Goal: Entertainment & Leisure: Browse casually

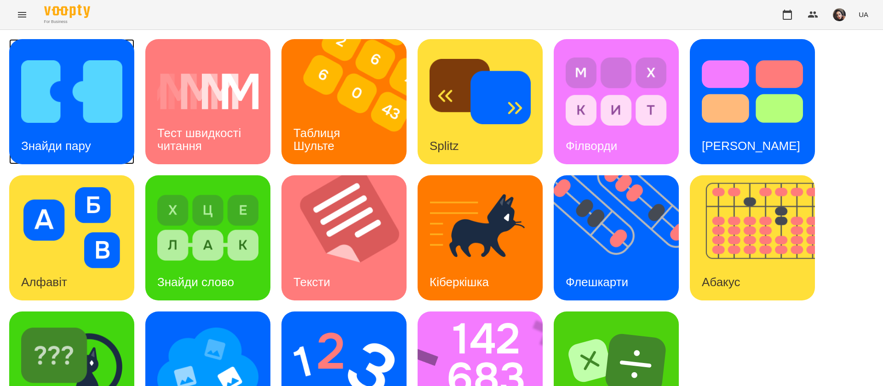
click at [89, 113] on img at bounding box center [71, 91] width 101 height 81
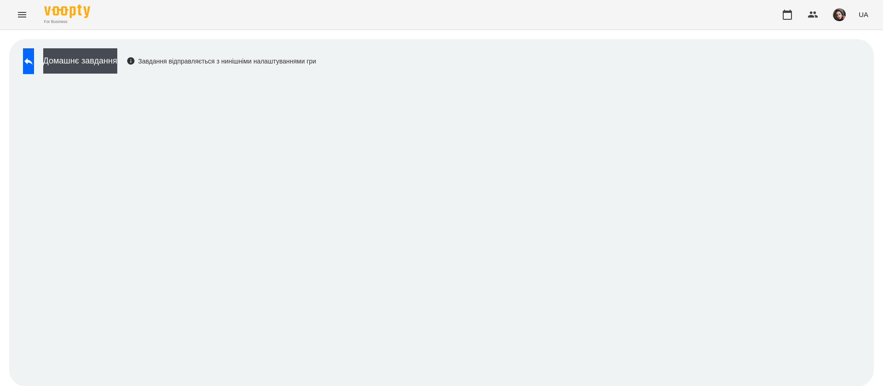
scroll to position [0, 0]
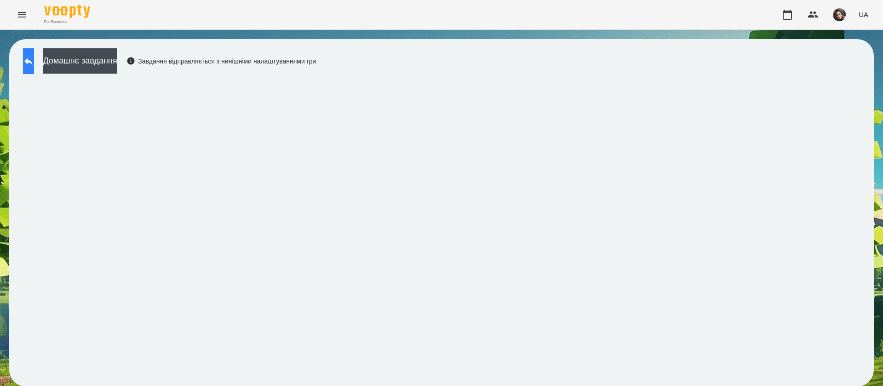
click at [34, 65] on icon at bounding box center [28, 61] width 11 height 11
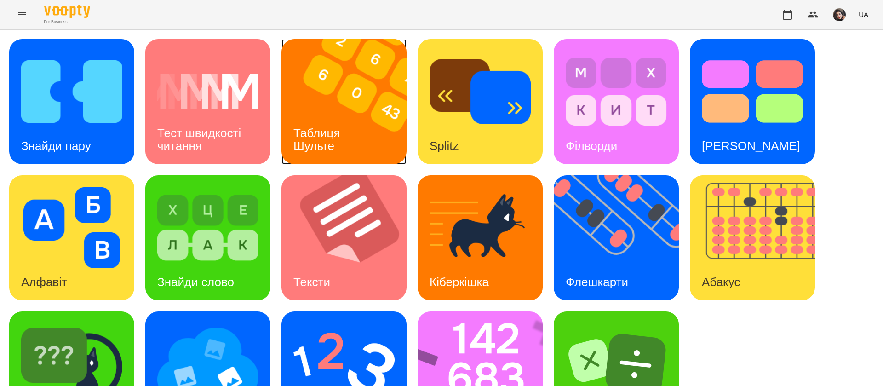
click at [349, 104] on img at bounding box center [349, 101] width 137 height 125
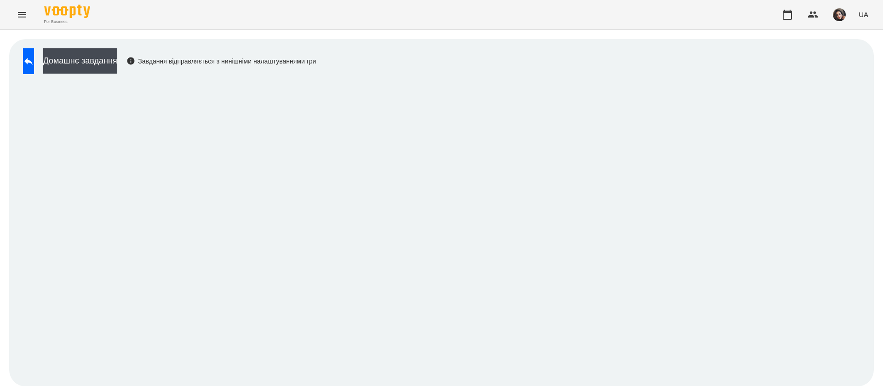
scroll to position [0, 0]
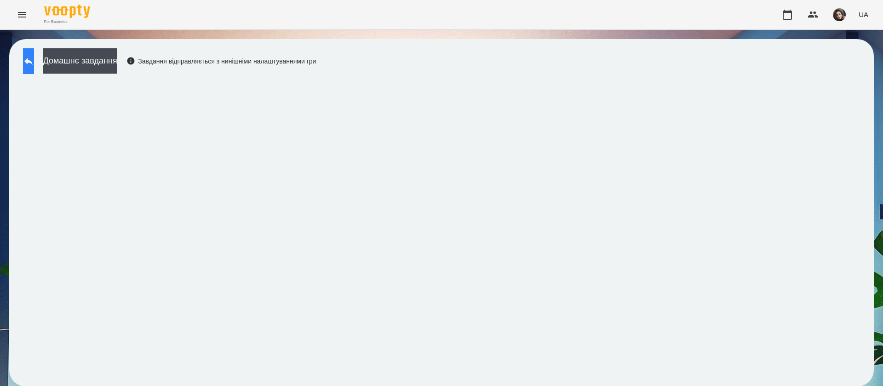
click at [33, 64] on icon at bounding box center [28, 61] width 11 height 11
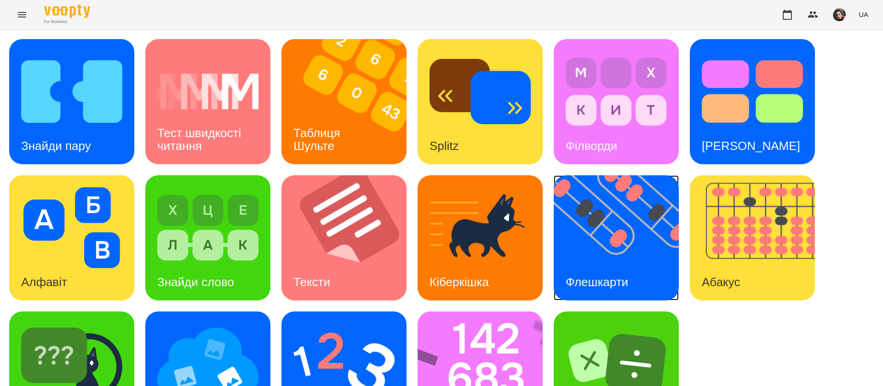
click at [617, 254] on img at bounding box center [622, 237] width 137 height 125
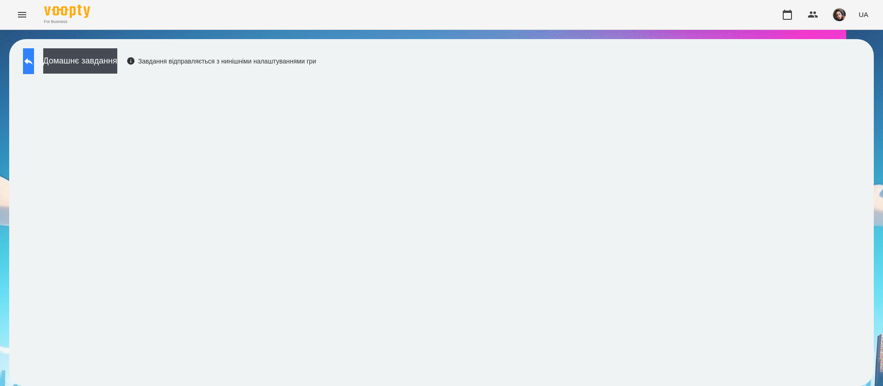
click at [34, 69] on button at bounding box center [28, 61] width 11 height 26
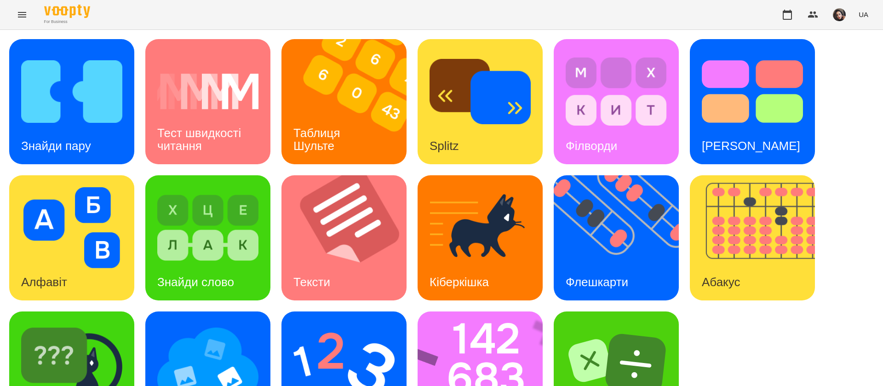
scroll to position [60, 0]
click at [477, 311] on img at bounding box center [485, 373] width 137 height 125
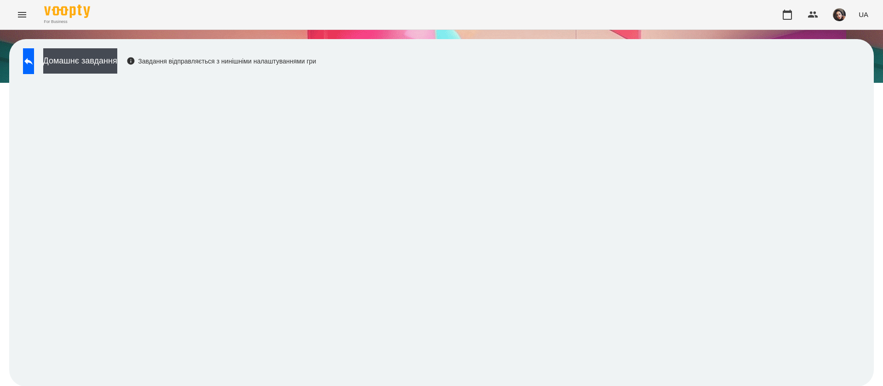
scroll to position [0, 0]
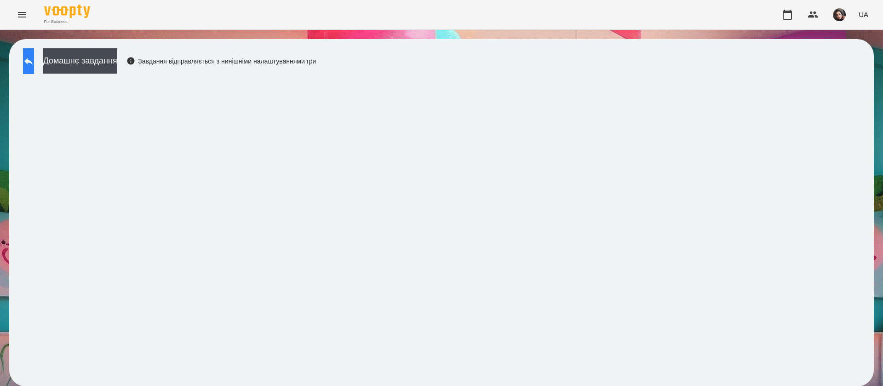
click at [34, 67] on button at bounding box center [28, 61] width 11 height 26
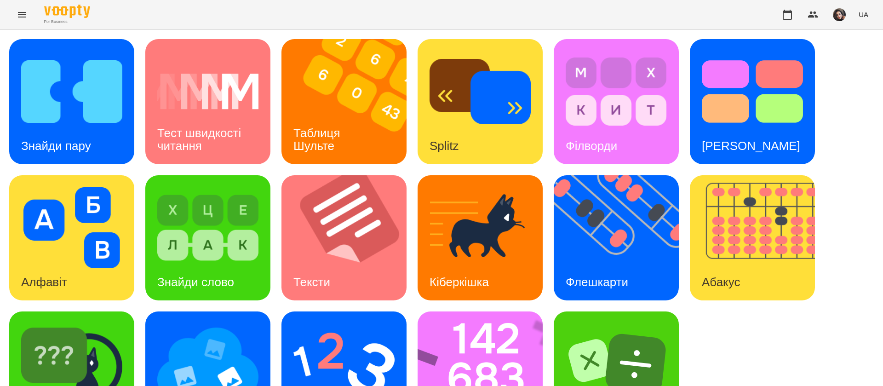
scroll to position [60, 0]
click at [355, 323] on img at bounding box center [343, 363] width 101 height 81
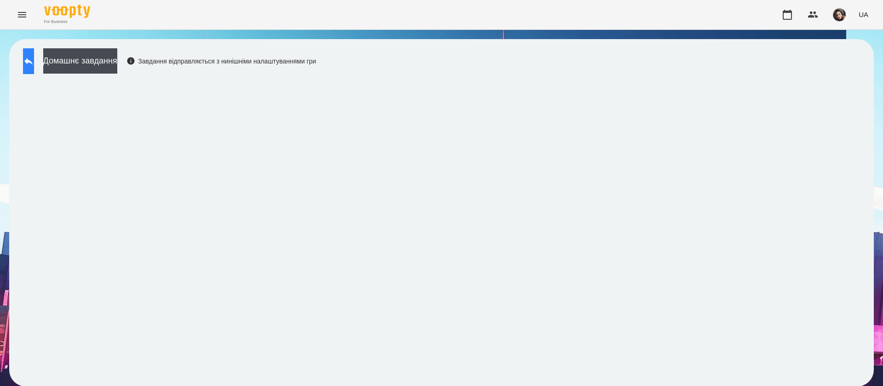
click at [34, 63] on button at bounding box center [28, 61] width 11 height 26
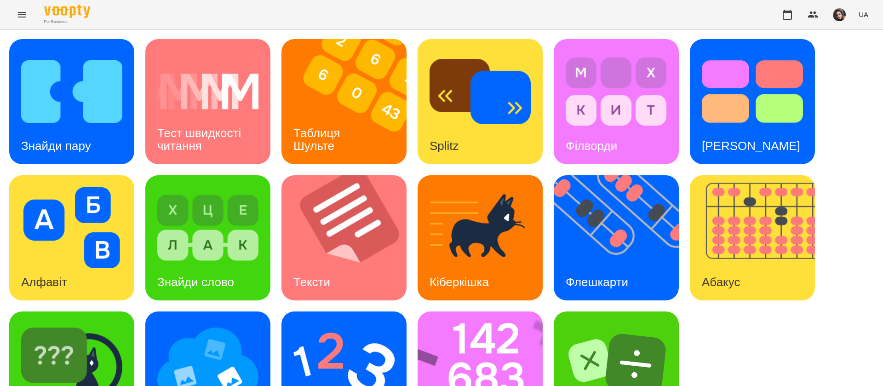
scroll to position [60, 0]
click at [467, 314] on img at bounding box center [485, 373] width 137 height 125
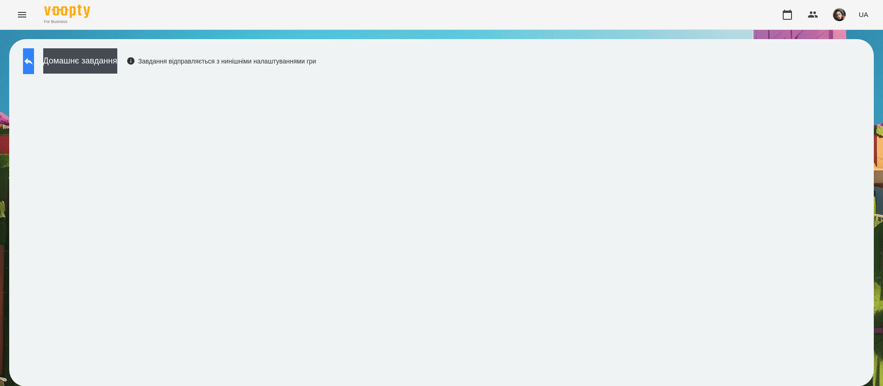
click at [34, 60] on button at bounding box center [28, 61] width 11 height 26
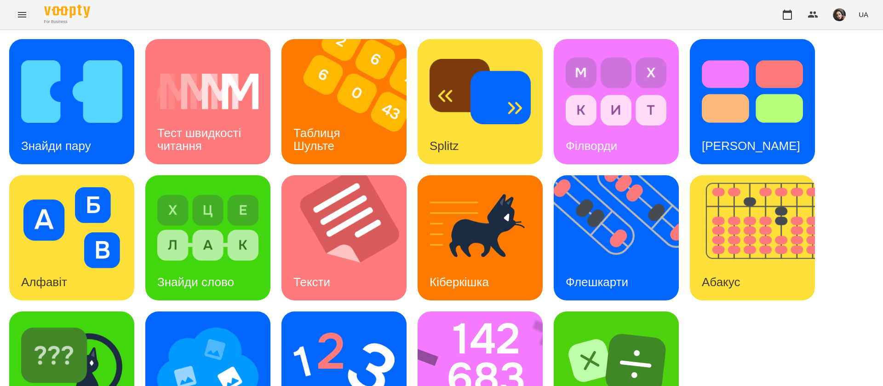
scroll to position [60, 0]
click at [108, 323] on img at bounding box center [71, 363] width 101 height 81
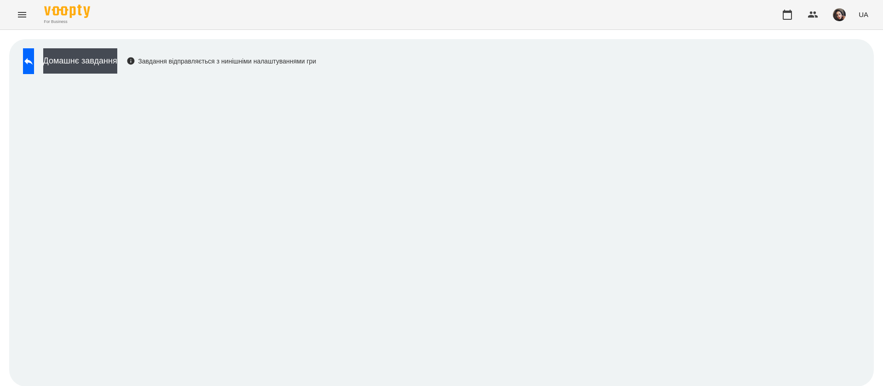
scroll to position [0, 0]
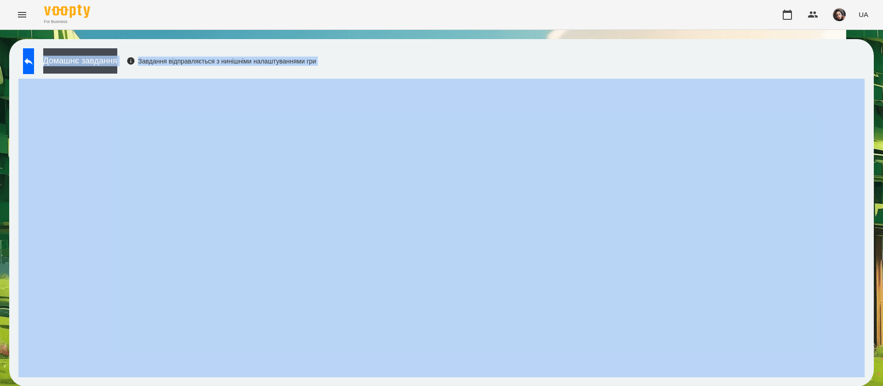
click at [772, 7] on div "For Business UA Домашнє завдання Завдання відправляється з нинішніми налаштуван…" at bounding box center [441, 197] width 883 height 395
click at [34, 69] on button at bounding box center [28, 61] width 11 height 26
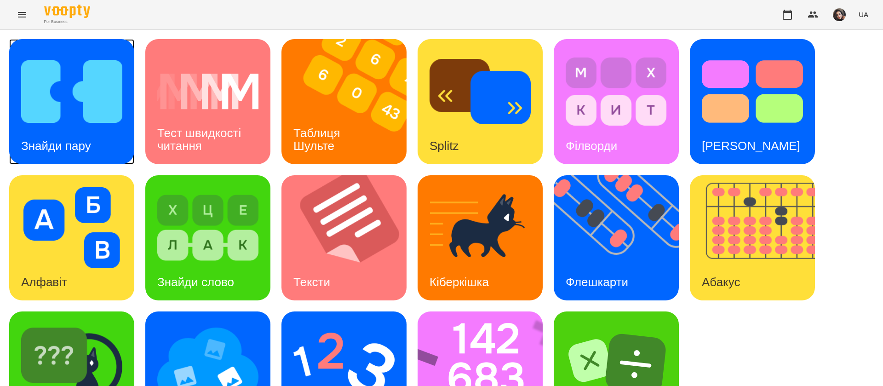
click at [111, 93] on img at bounding box center [71, 91] width 101 height 81
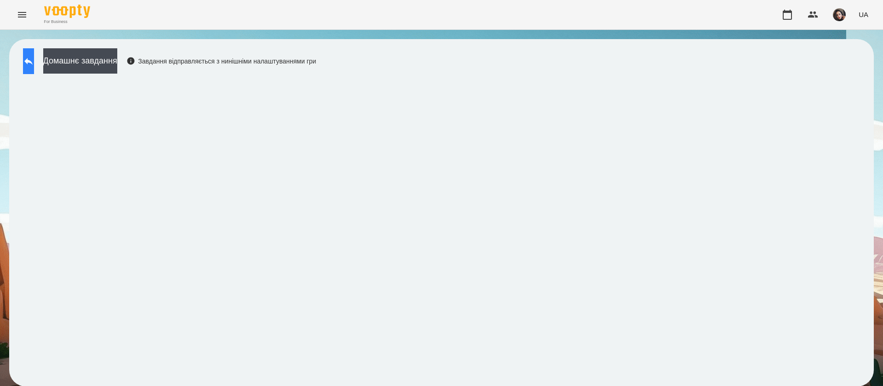
click at [34, 67] on button at bounding box center [28, 61] width 11 height 26
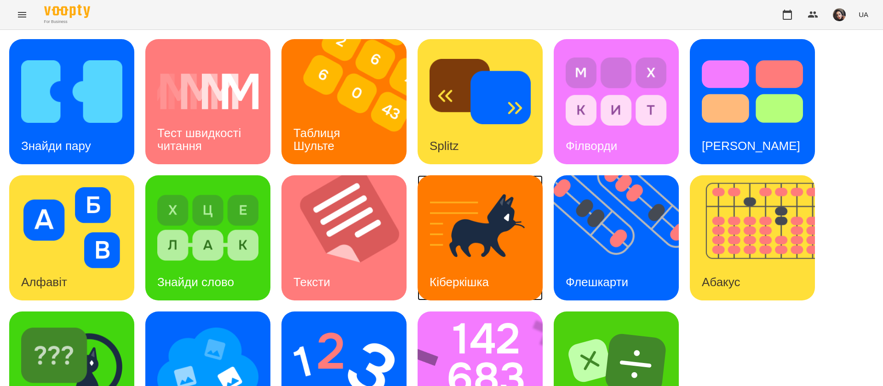
click link "Кіберкішка" at bounding box center [479, 237] width 125 height 125
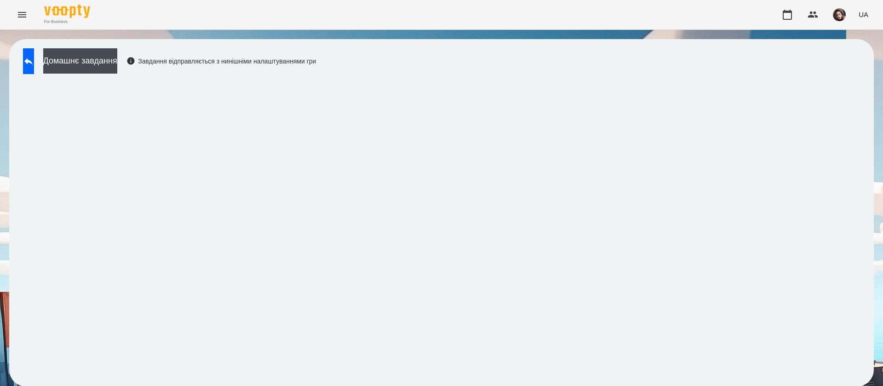
drag, startPoint x: 379, startPoint y: -3, endPoint x: 529, endPoint y: -69, distance: 164.3
click at [529, 0] on html "For Business UA Домашнє завдання Завдання відправляється з нинішніми налаштуван…" at bounding box center [441, 197] width 883 height 395
click at [34, 63] on icon at bounding box center [28, 61] width 11 height 11
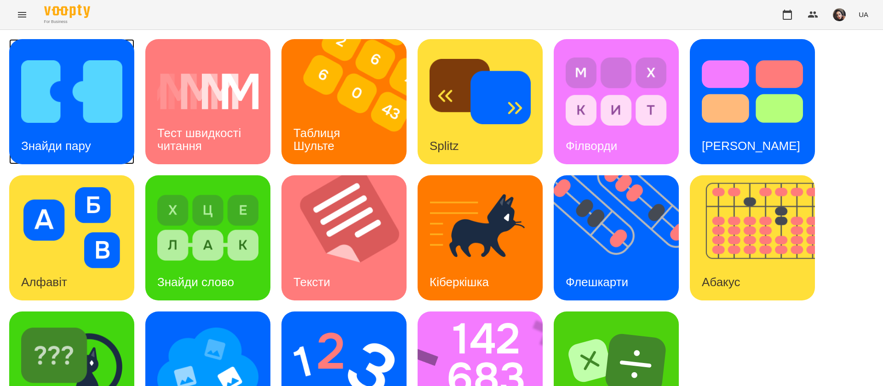
click at [114, 131] on img at bounding box center [71, 91] width 101 height 81
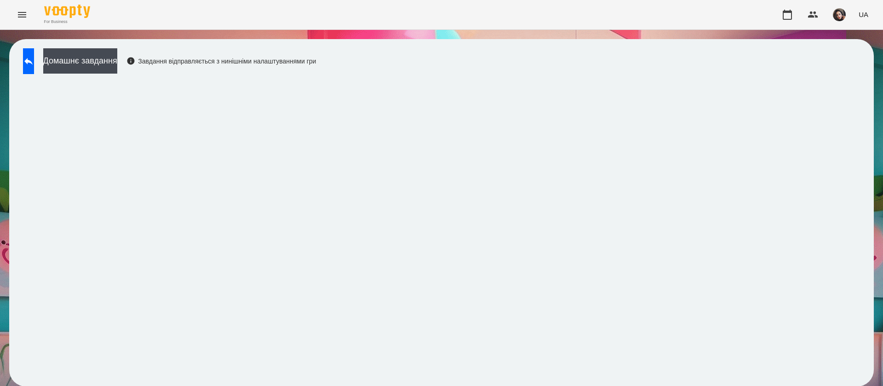
scroll to position [0, 0]
click at [521, 46] on div "Домашнє завдання Завдання відправляється з нинішніми налаштуваннями гри" at bounding box center [441, 212] width 864 height 347
click at [24, 65] on button at bounding box center [28, 61] width 11 height 26
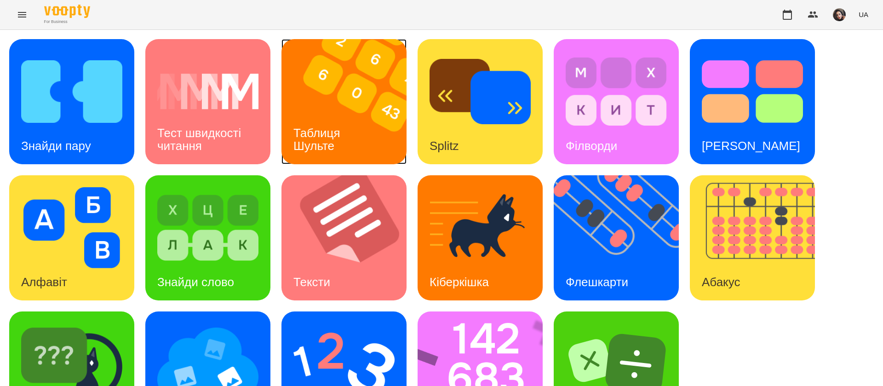
click at [358, 135] on img at bounding box center [349, 101] width 137 height 125
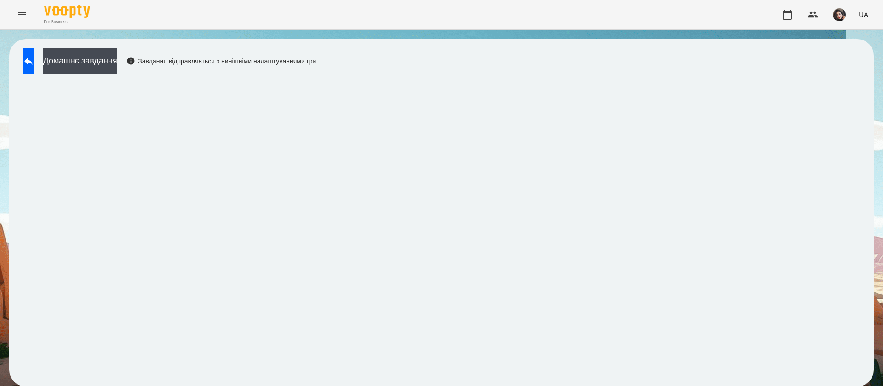
scroll to position [0, 0]
click at [34, 59] on button at bounding box center [28, 61] width 11 height 26
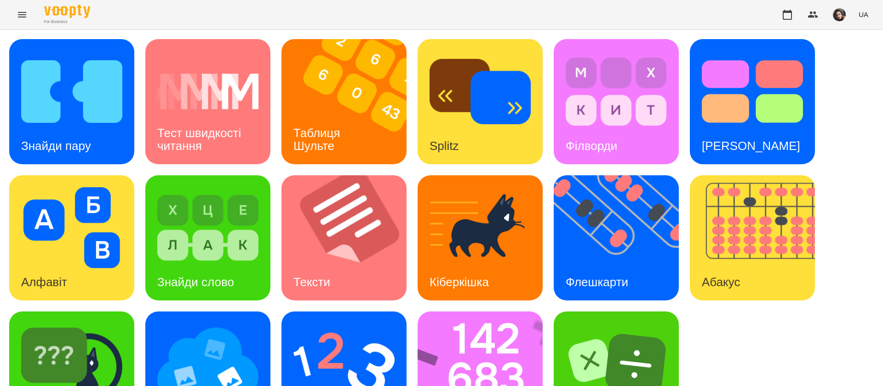
scroll to position [60, 0]
click at [224, 323] on img at bounding box center [207, 363] width 101 height 81
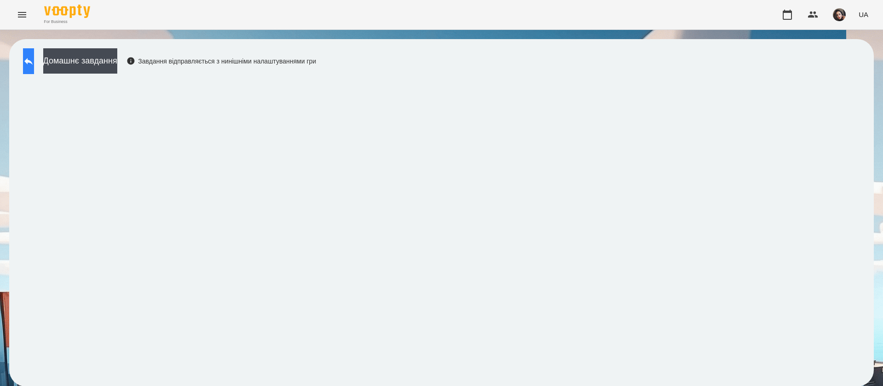
click at [29, 58] on button at bounding box center [28, 61] width 11 height 26
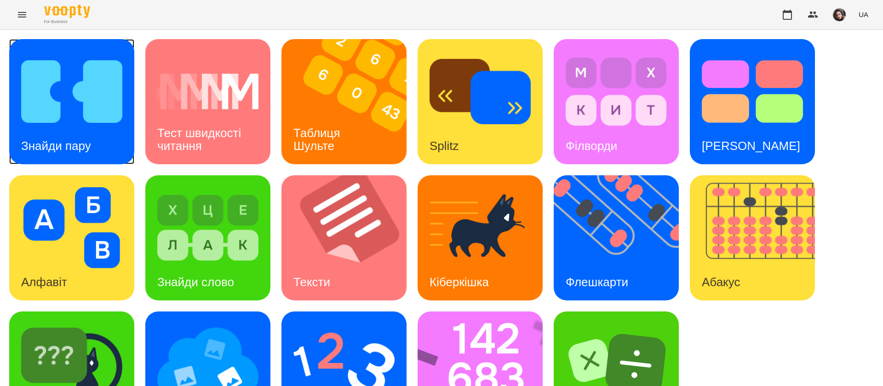
click at [88, 133] on div "Знайди пару" at bounding box center [56, 146] width 94 height 36
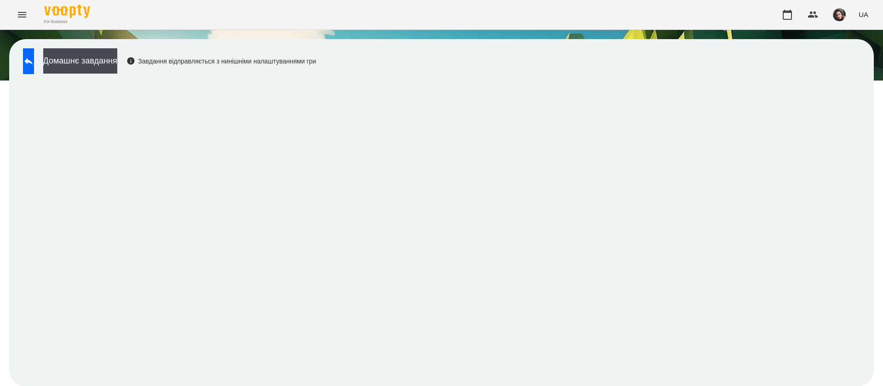
scroll to position [0, 0]
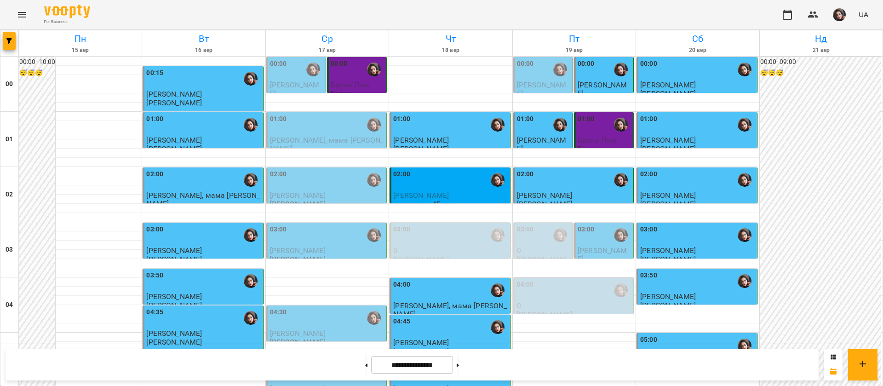
scroll to position [416, 0]
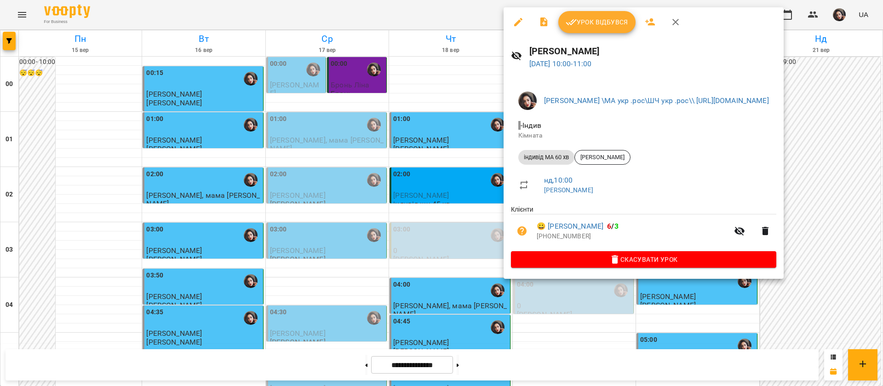
click at [590, 23] on span "Урок відбувся" at bounding box center [596, 22] width 63 height 11
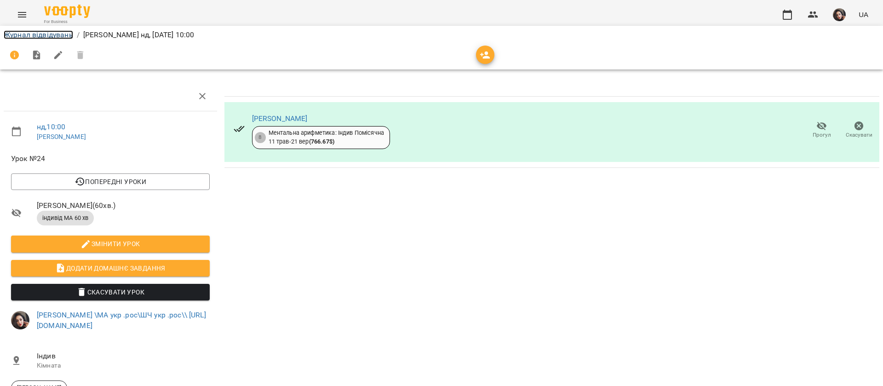
click at [52, 34] on link "Журнал відвідувань" at bounding box center [38, 34] width 69 height 9
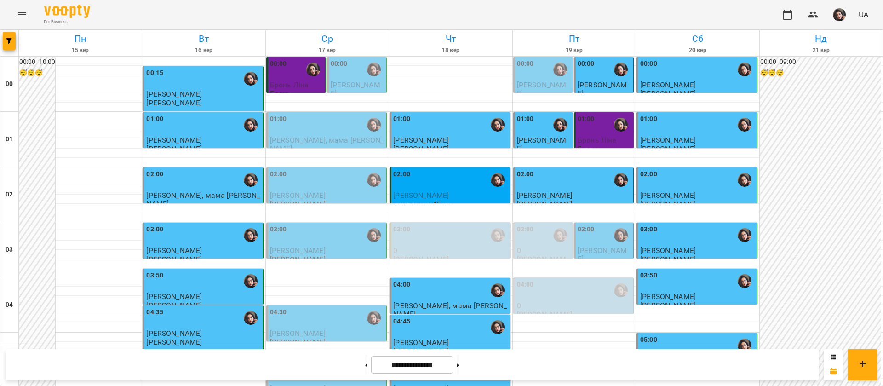
scroll to position [483, 0]
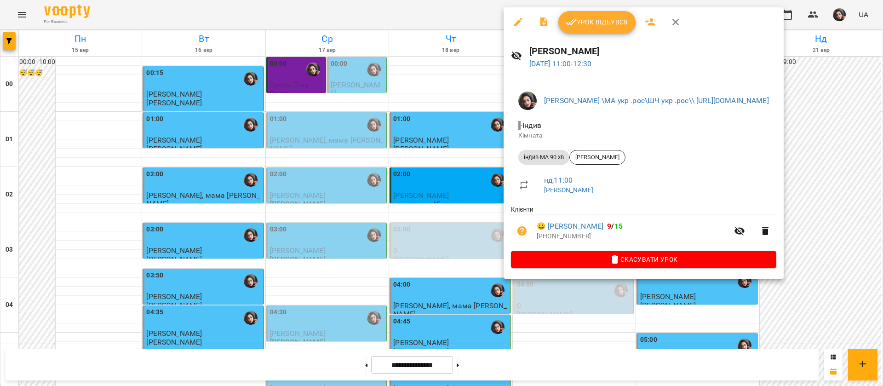
click at [592, 24] on span "Урок відбувся" at bounding box center [596, 22] width 63 height 11
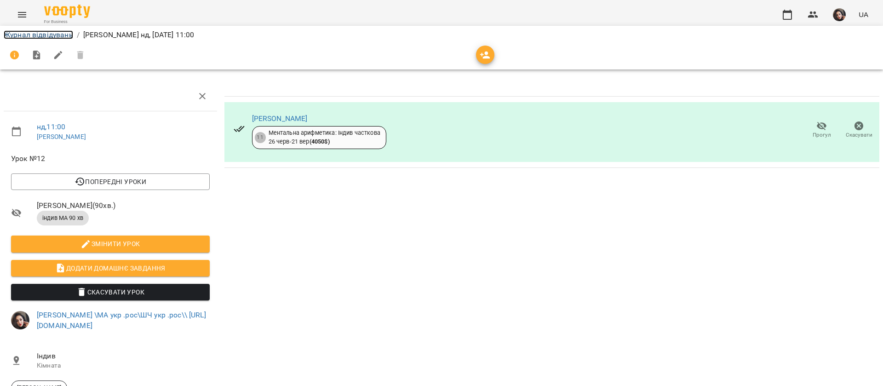
click at [38, 34] on link "Журнал відвідувань" at bounding box center [38, 34] width 69 height 9
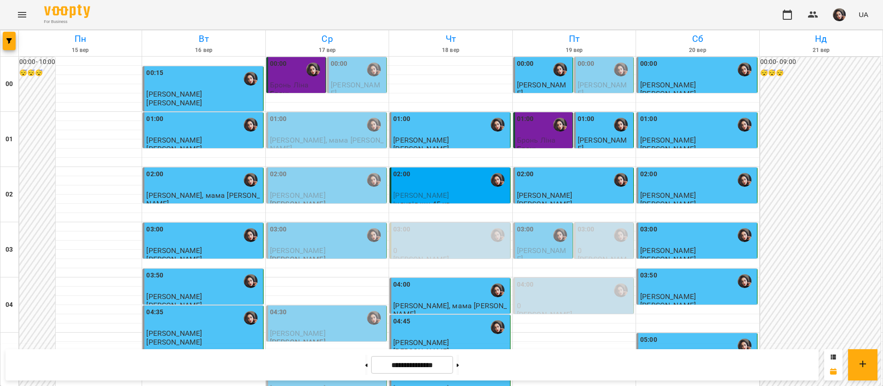
scroll to position [621, 0]
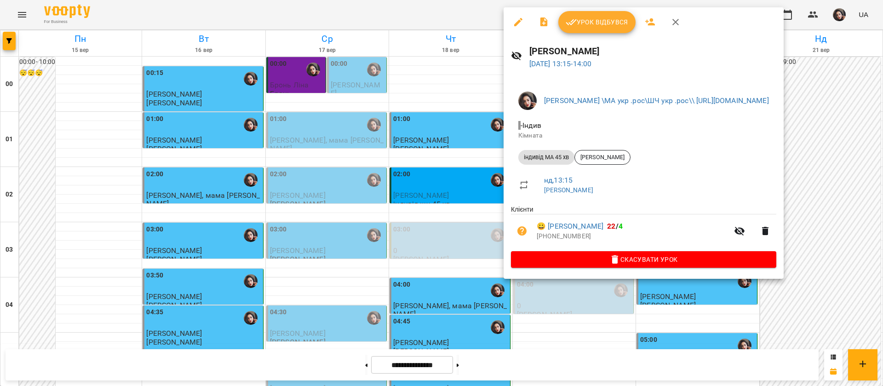
click at [585, 24] on span "Урок відбувся" at bounding box center [596, 22] width 63 height 11
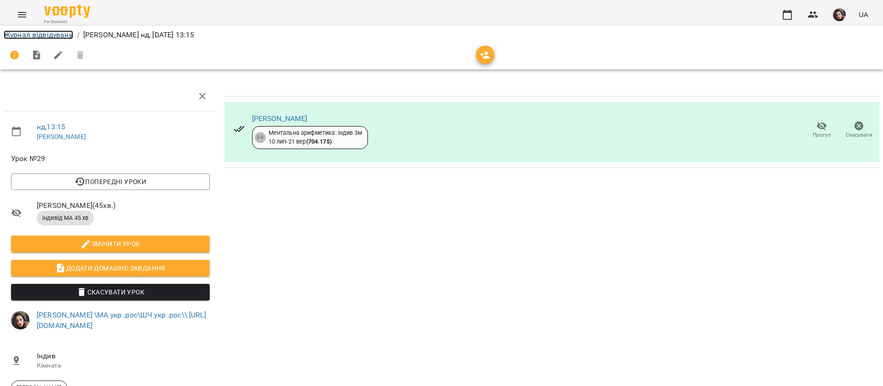
click at [33, 36] on link "Журнал відвідувань" at bounding box center [38, 34] width 69 height 9
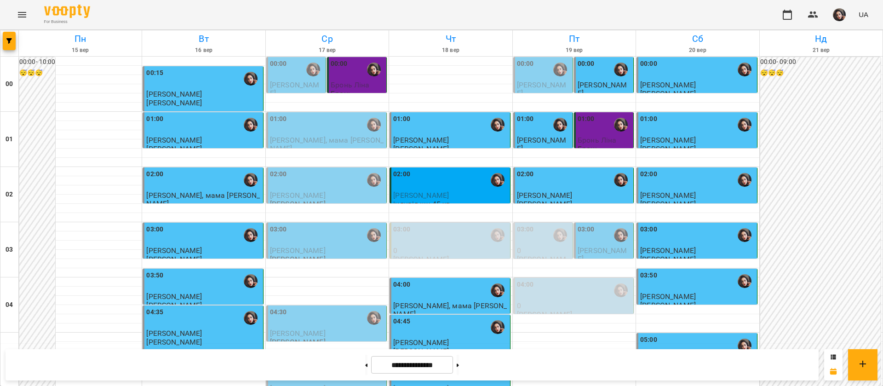
scroll to position [690, 0]
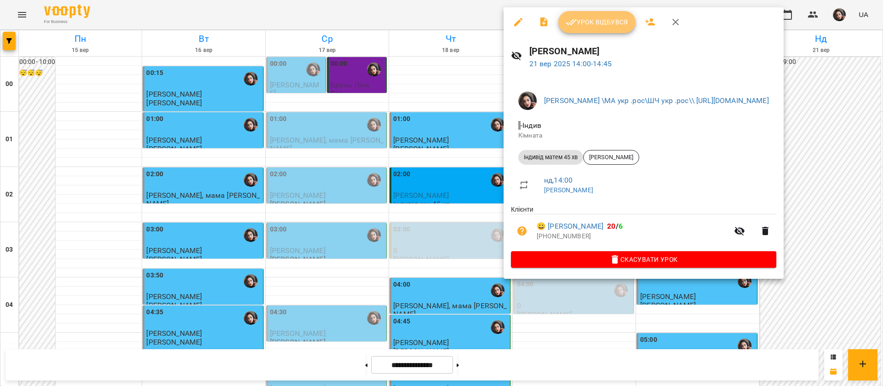
click at [593, 28] on button "Урок відбувся" at bounding box center [596, 22] width 77 height 22
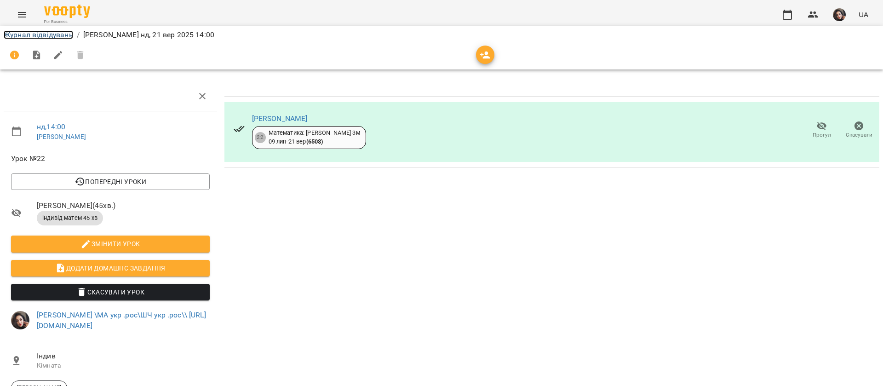
click at [43, 37] on link "Журнал відвідувань" at bounding box center [38, 34] width 69 height 9
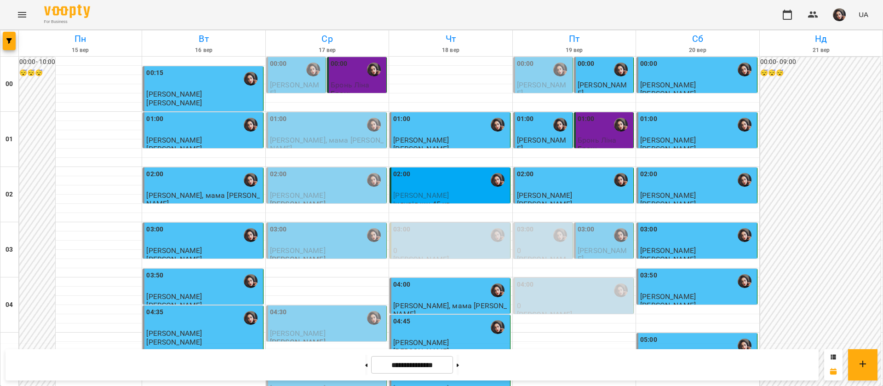
scroll to position [691, 0]
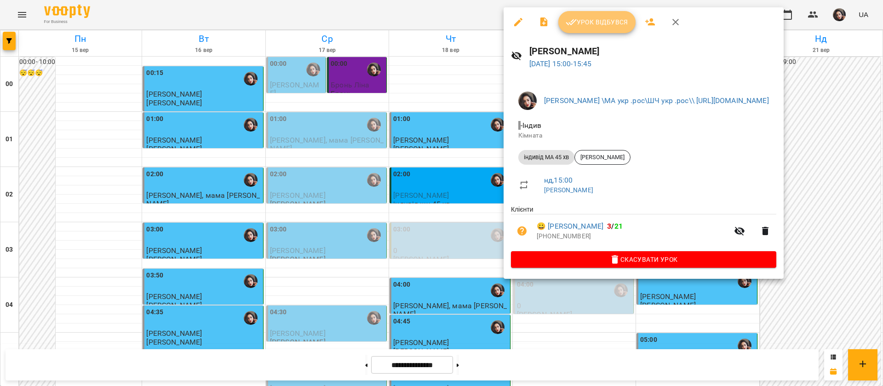
click at [590, 19] on span "Урок відбувся" at bounding box center [596, 22] width 63 height 11
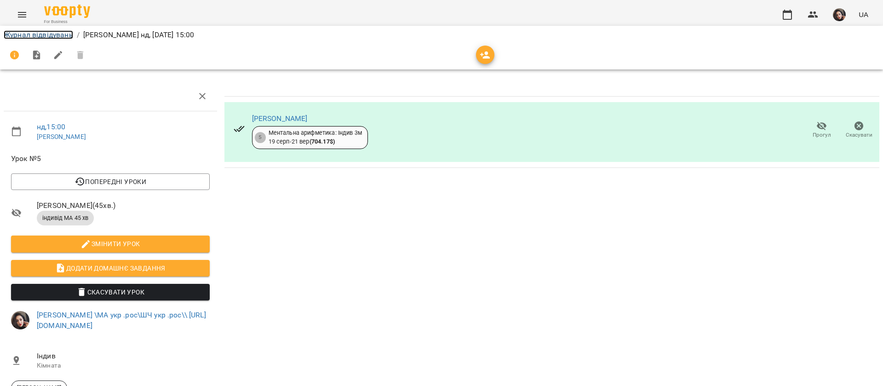
click at [54, 33] on link "Журнал відвідувань" at bounding box center [38, 34] width 69 height 9
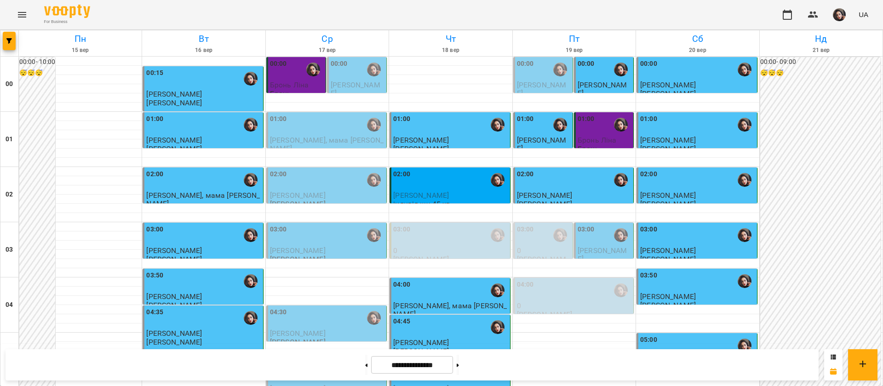
scroll to position [690, 0]
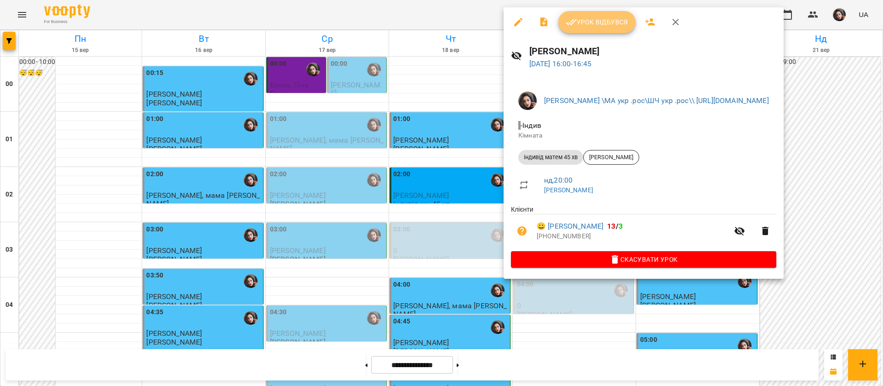
click at [577, 21] on span "Урок відбувся" at bounding box center [596, 22] width 63 height 11
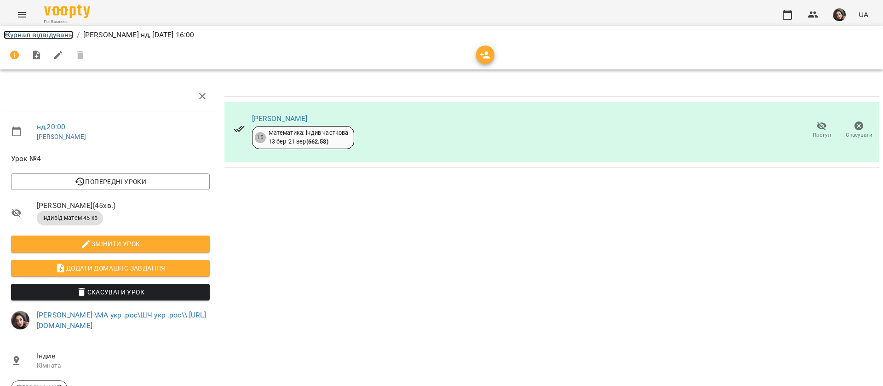
click at [39, 37] on link "Журнал відвідувань" at bounding box center [38, 34] width 69 height 9
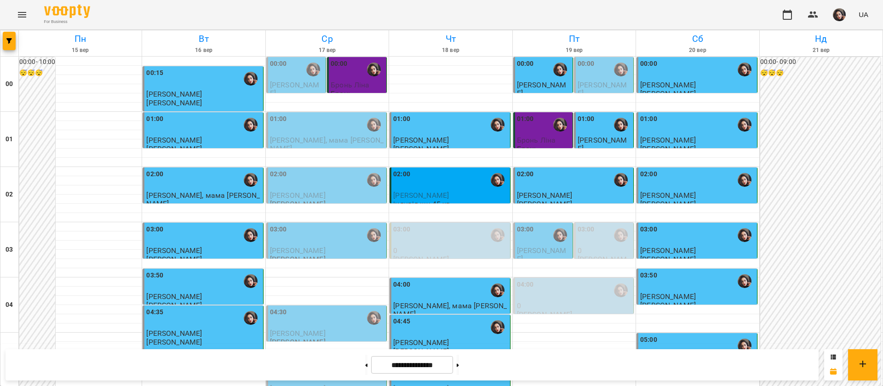
scroll to position [690, 0]
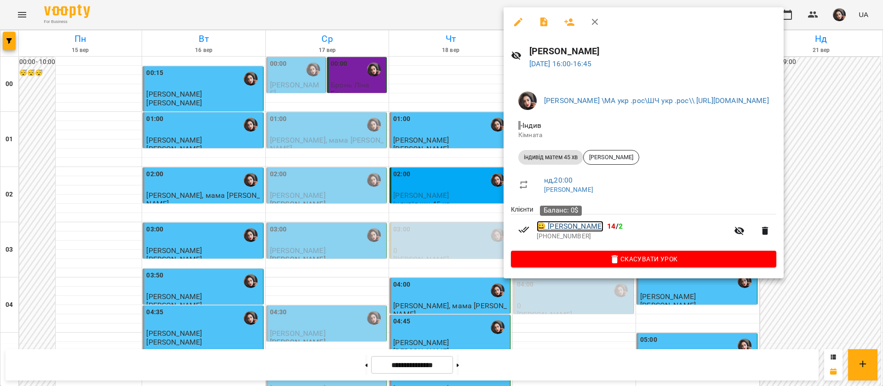
click at [580, 228] on link "😀 Лєо Карімі" at bounding box center [570, 226] width 67 height 11
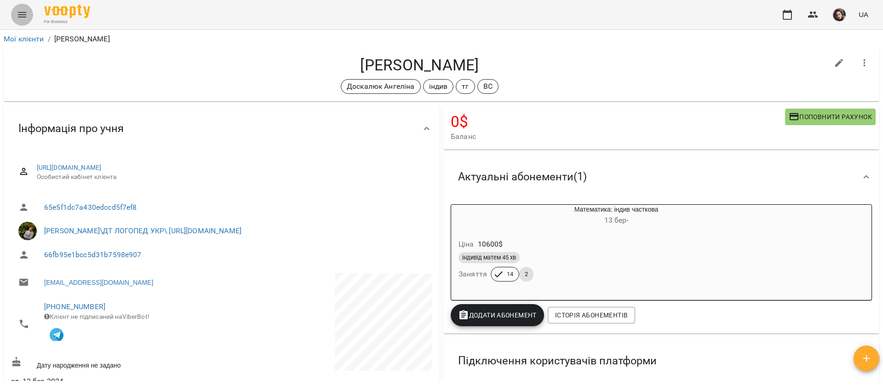
click at [17, 17] on icon "Menu" at bounding box center [22, 14] width 11 height 11
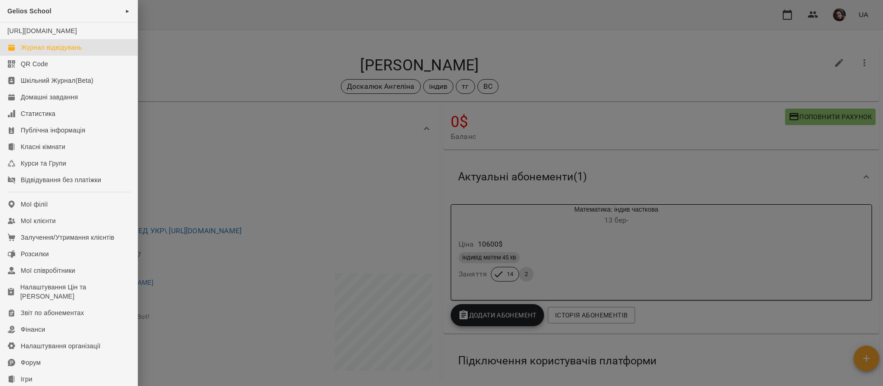
click at [37, 52] on div "Журнал відвідувань" at bounding box center [51, 47] width 61 height 9
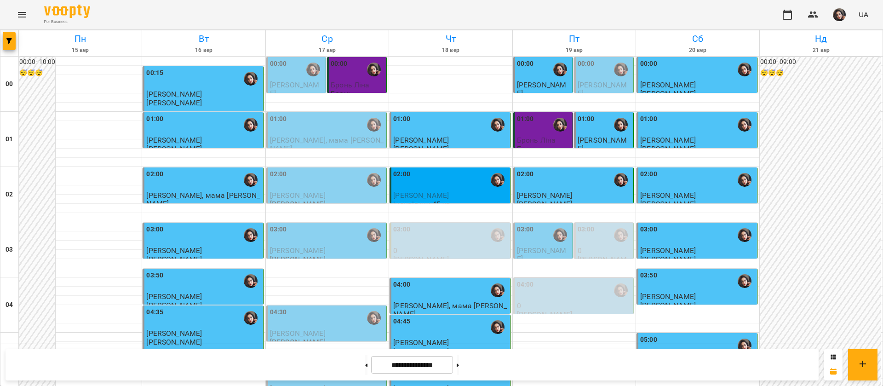
scroll to position [896, 0]
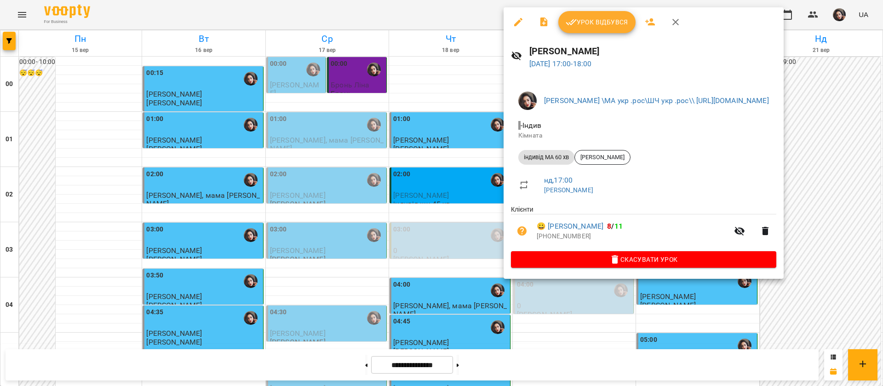
click at [346, 7] on div at bounding box center [441, 193] width 883 height 386
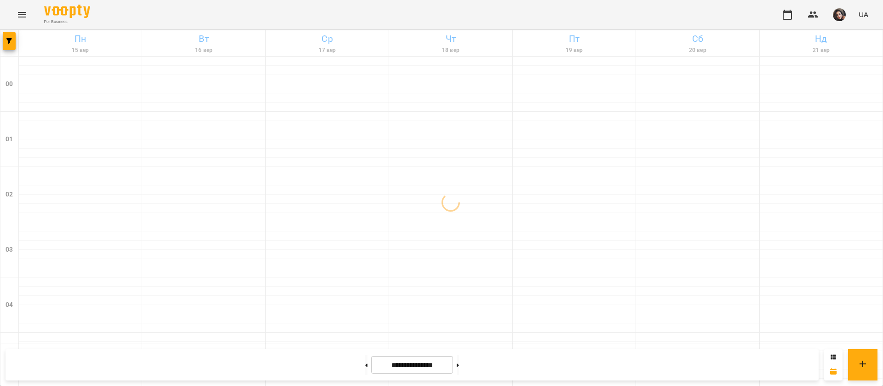
click at [20, 18] on icon "Menu" at bounding box center [22, 14] width 11 height 11
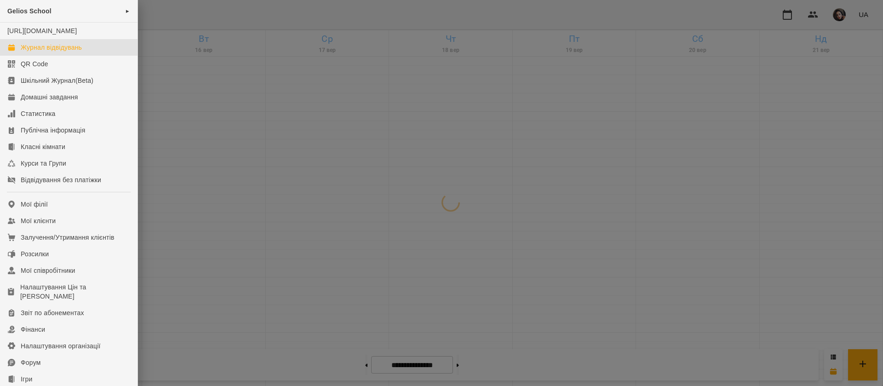
scroll to position [105, 0]
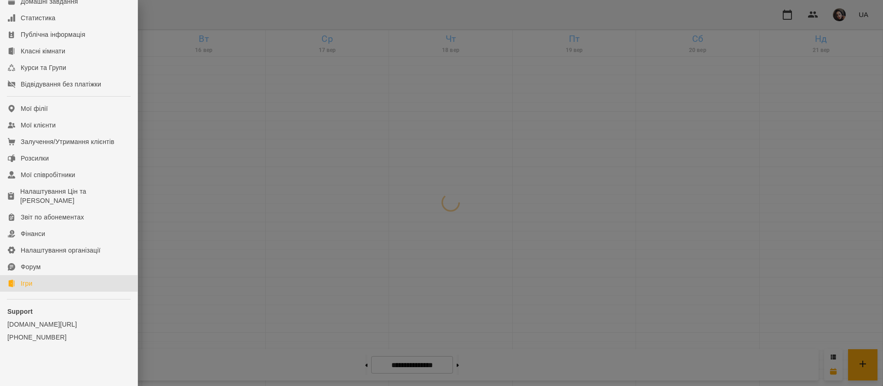
click at [21, 285] on div "Ігри" at bounding box center [26, 283] width 11 height 9
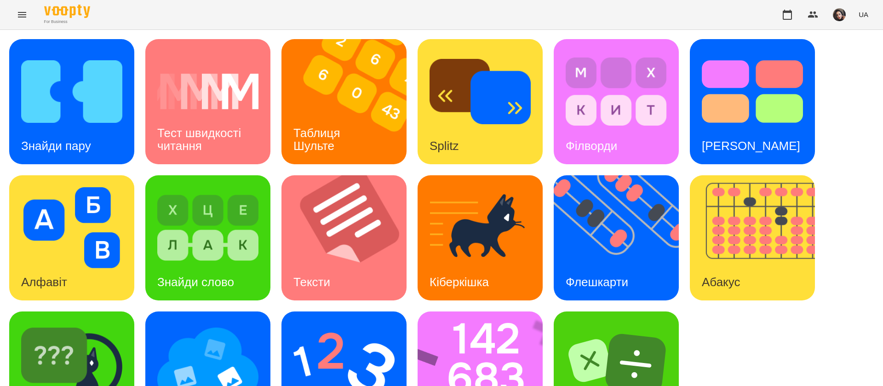
click at [864, 14] on span "UA" at bounding box center [863, 15] width 10 height 10
click at [849, 72] on div "Русский" at bounding box center [845, 68] width 47 height 17
click at [342, 130] on div "Таблица Шульте" at bounding box center [338, 146] width 115 height 36
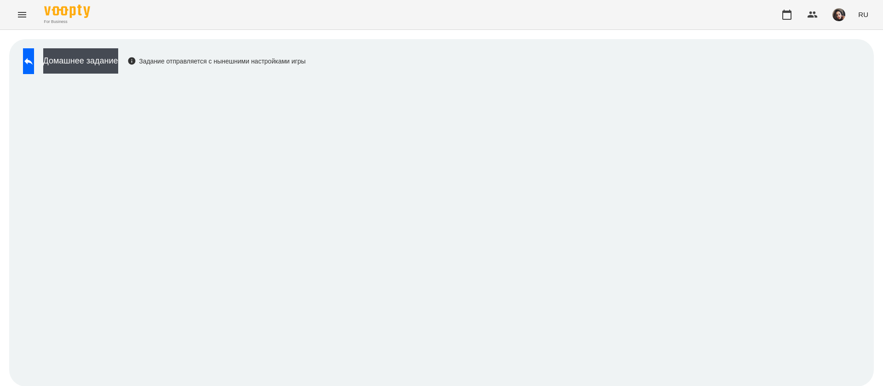
scroll to position [0, 0]
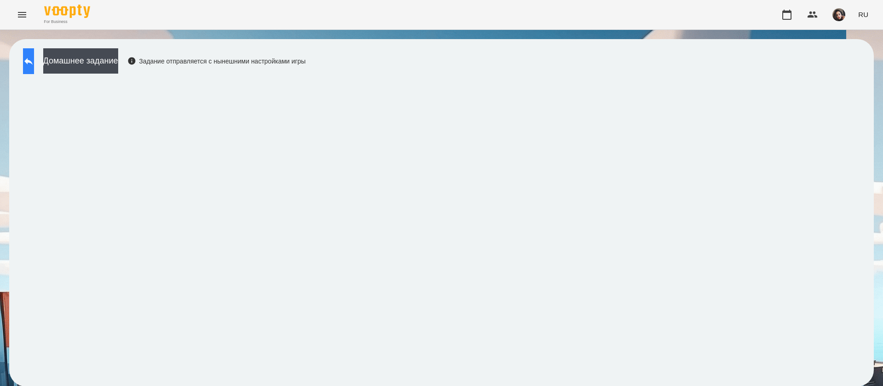
click at [34, 62] on icon at bounding box center [28, 61] width 11 height 11
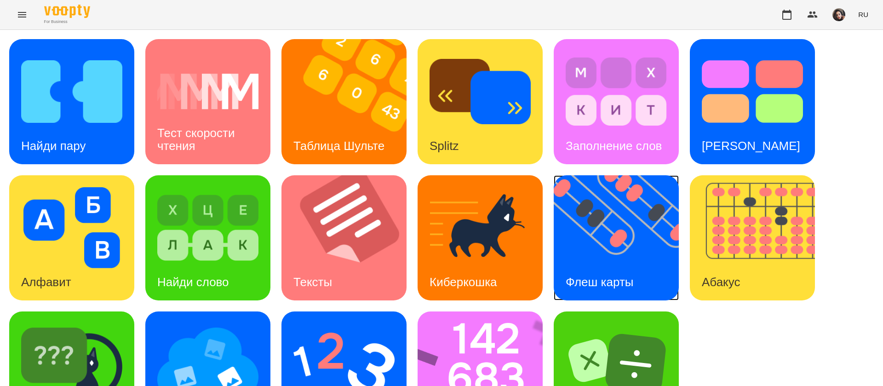
click at [630, 232] on img at bounding box center [622, 237] width 137 height 125
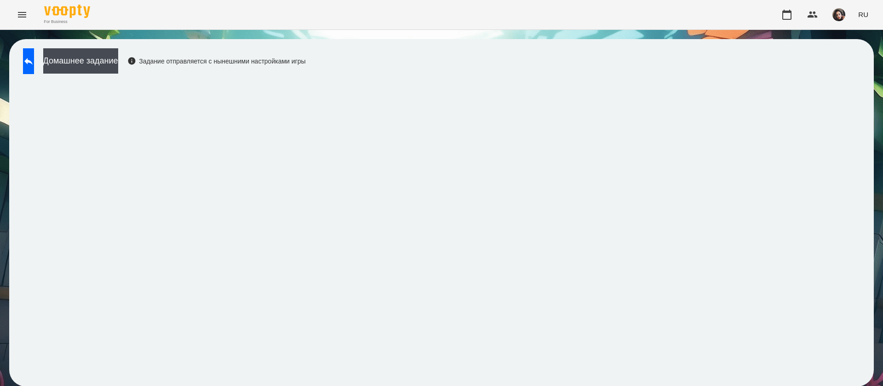
scroll to position [0, 0]
click at [34, 59] on button at bounding box center [28, 61] width 11 height 26
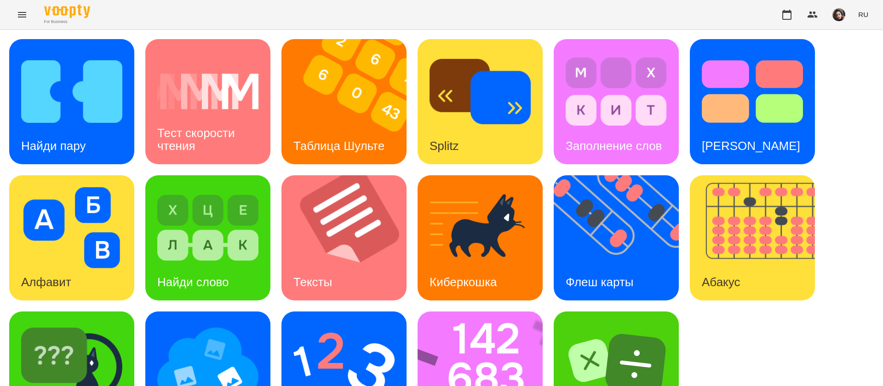
scroll to position [60, 0]
click at [492, 339] on img at bounding box center [485, 373] width 137 height 125
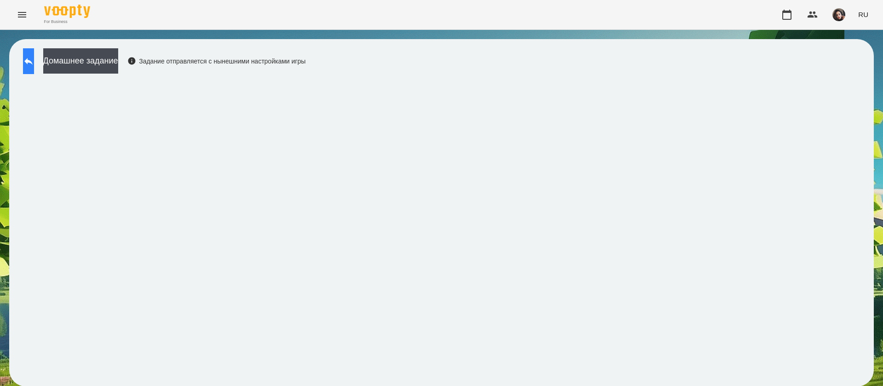
click at [34, 60] on icon at bounding box center [28, 61] width 11 height 11
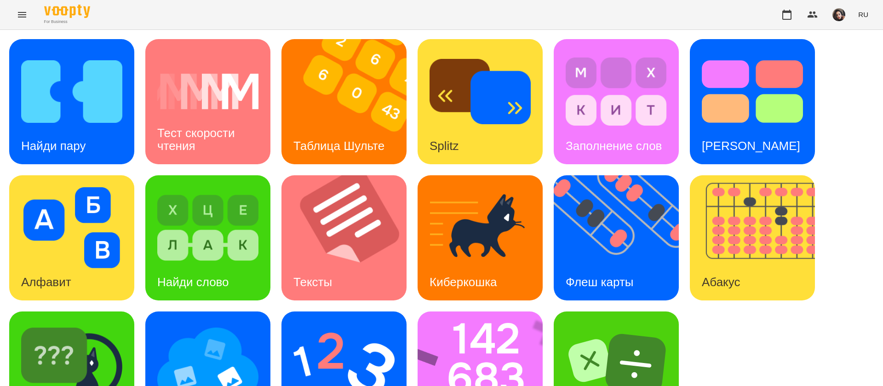
scroll to position [60, 0]
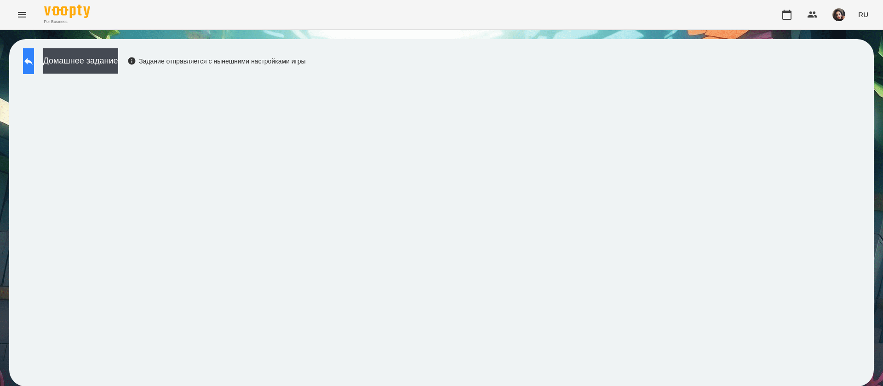
click at [34, 56] on icon at bounding box center [28, 61] width 11 height 11
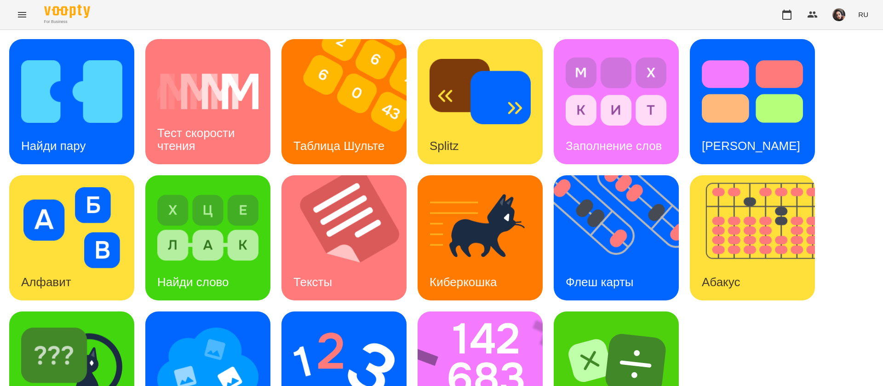
scroll to position [60, 0]
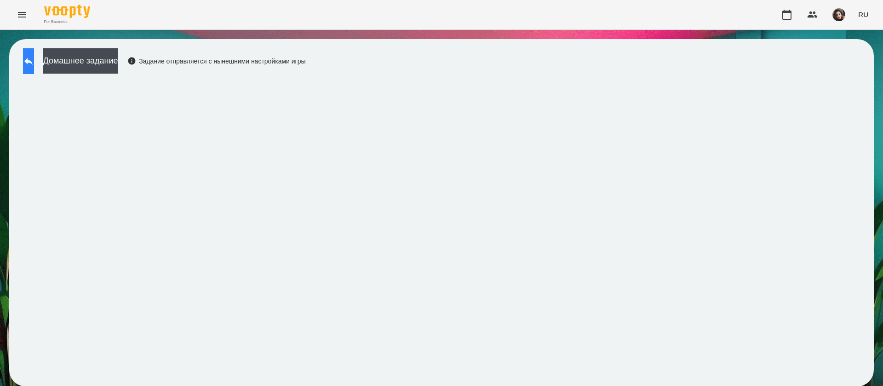
click at [34, 48] on button at bounding box center [28, 61] width 11 height 26
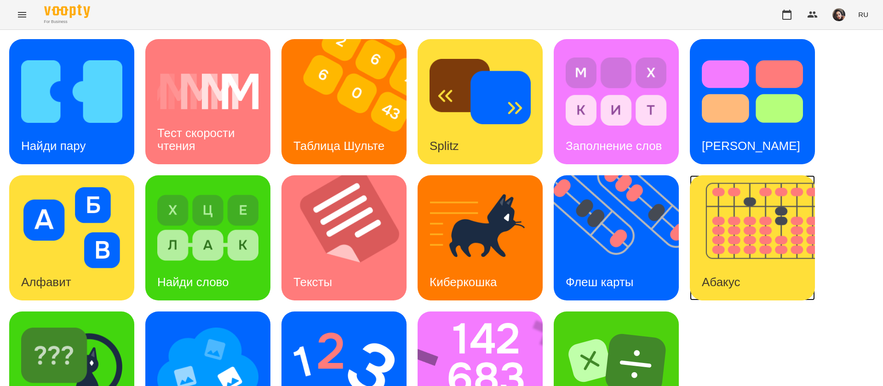
click at [728, 264] on div "Абакус" at bounding box center [721, 282] width 62 height 36
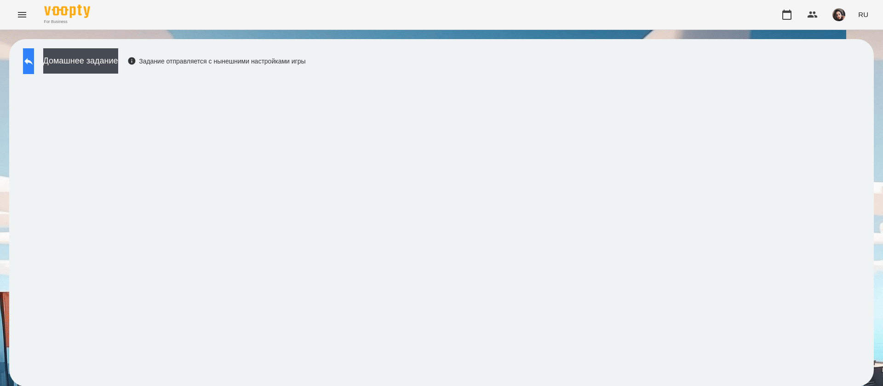
click at [34, 63] on icon at bounding box center [28, 61] width 11 height 11
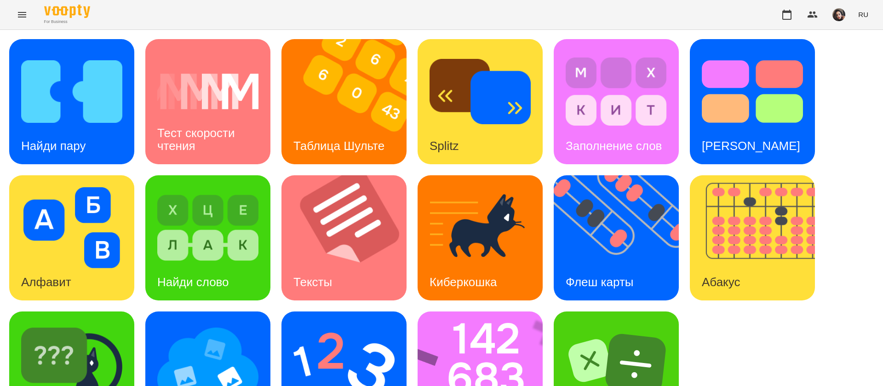
scroll to position [60, 0]
click at [599, 175] on img at bounding box center [622, 237] width 137 height 125
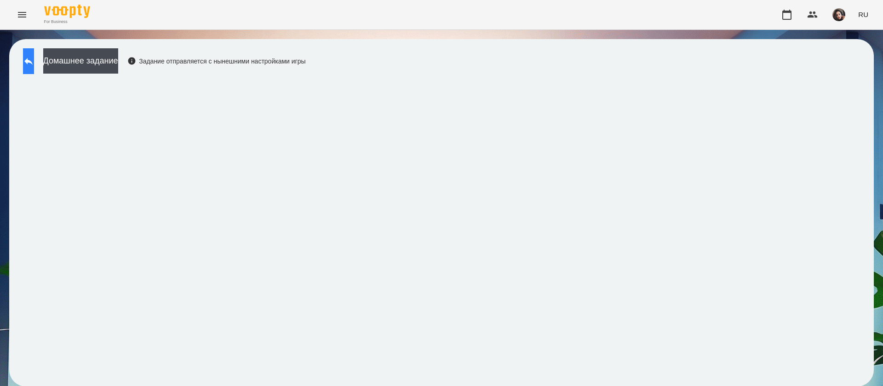
click at [33, 62] on icon at bounding box center [28, 61] width 8 height 7
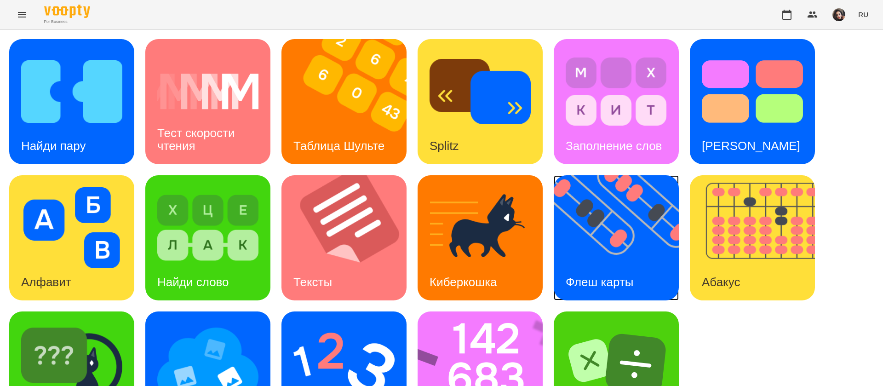
click at [611, 224] on img at bounding box center [622, 237] width 137 height 125
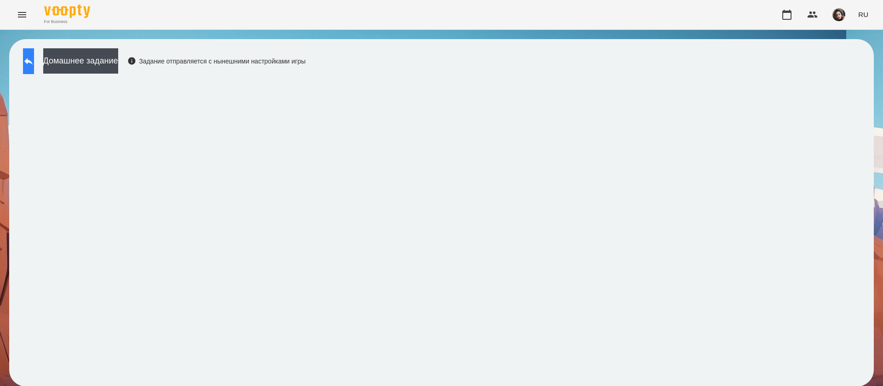
click at [34, 64] on icon at bounding box center [28, 61] width 11 height 11
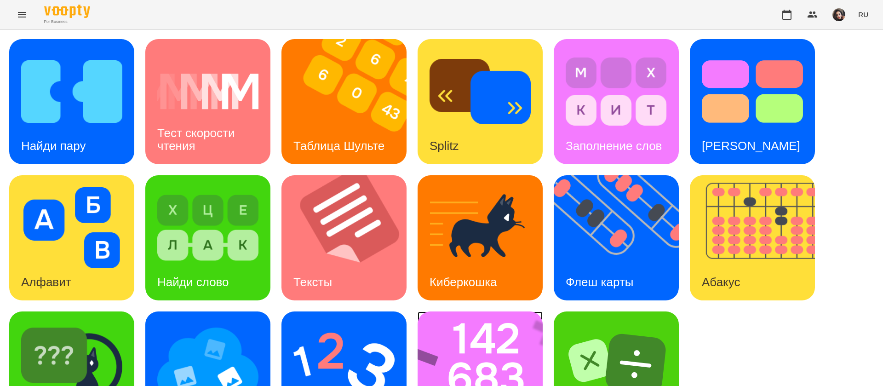
click at [440, 347] on img at bounding box center [485, 373] width 137 height 125
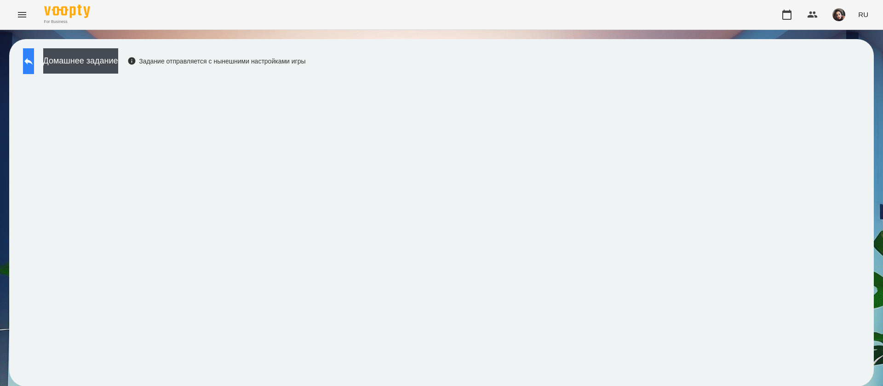
click at [34, 68] on button at bounding box center [28, 61] width 11 height 26
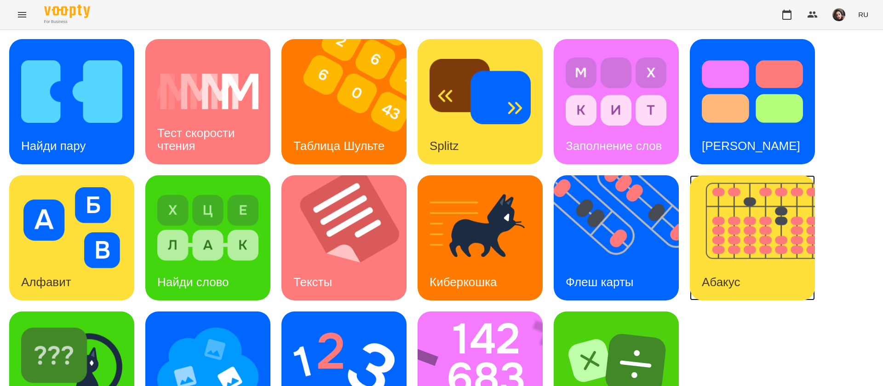
click at [717, 240] on img at bounding box center [758, 237] width 137 height 125
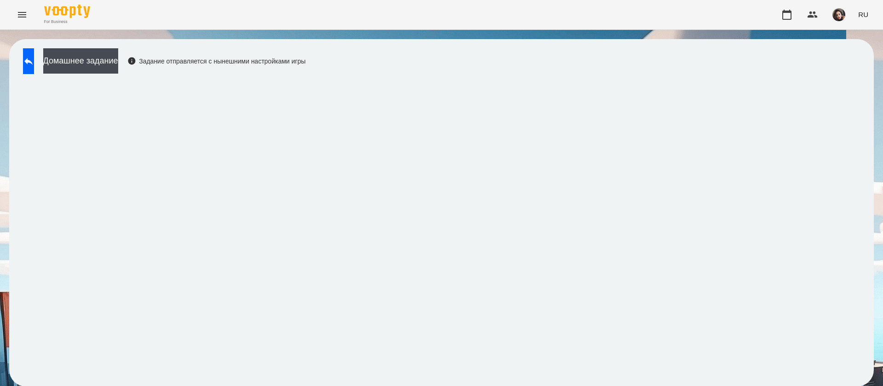
drag, startPoint x: 35, startPoint y: 58, endPoint x: 213, endPoint y: 2, distance: 186.5
click at [33, 59] on icon at bounding box center [28, 61] width 8 height 7
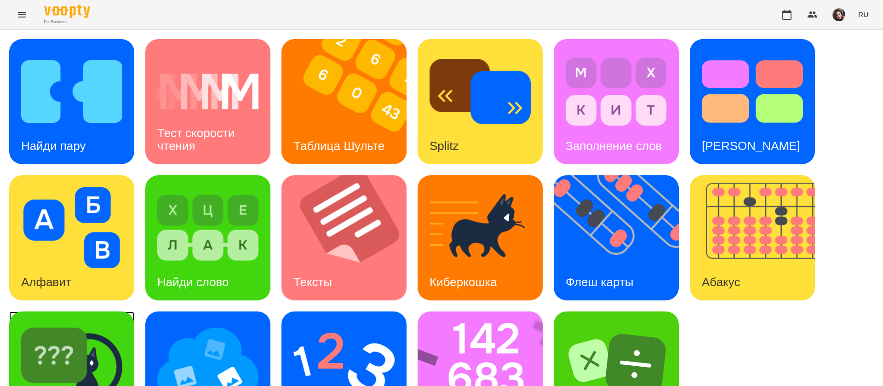
click at [117, 356] on img at bounding box center [71, 363] width 101 height 81
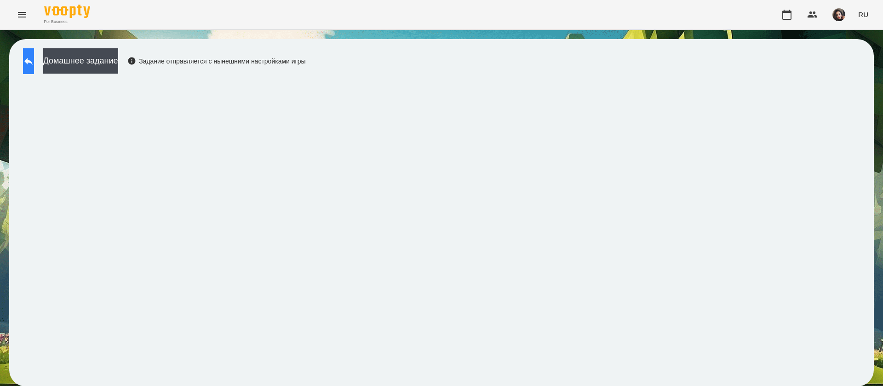
click at [34, 64] on icon at bounding box center [28, 61] width 11 height 11
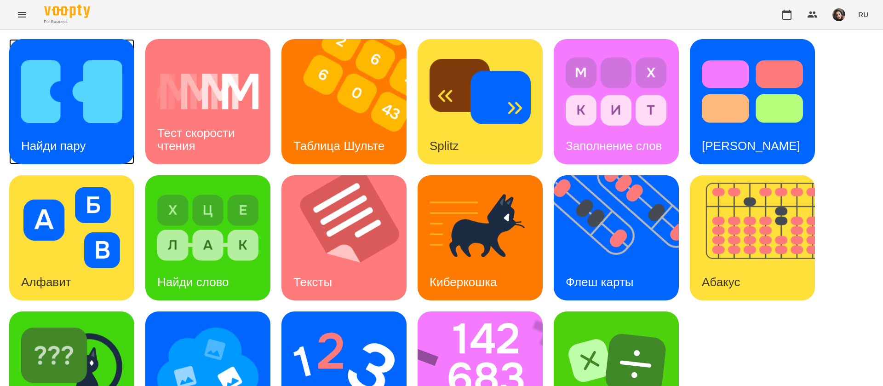
click at [60, 154] on div "Найди пару" at bounding box center [53, 146] width 88 height 36
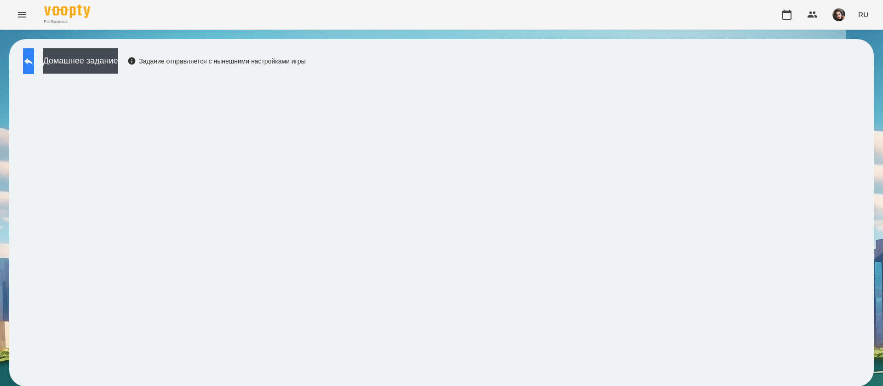
click at [34, 63] on icon at bounding box center [28, 61] width 11 height 11
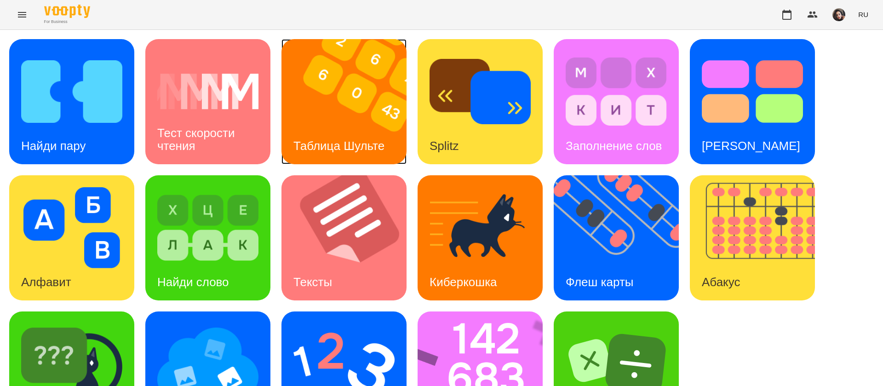
click at [341, 111] on img at bounding box center [349, 101] width 137 height 125
